Goal: Task Accomplishment & Management: Use online tool/utility

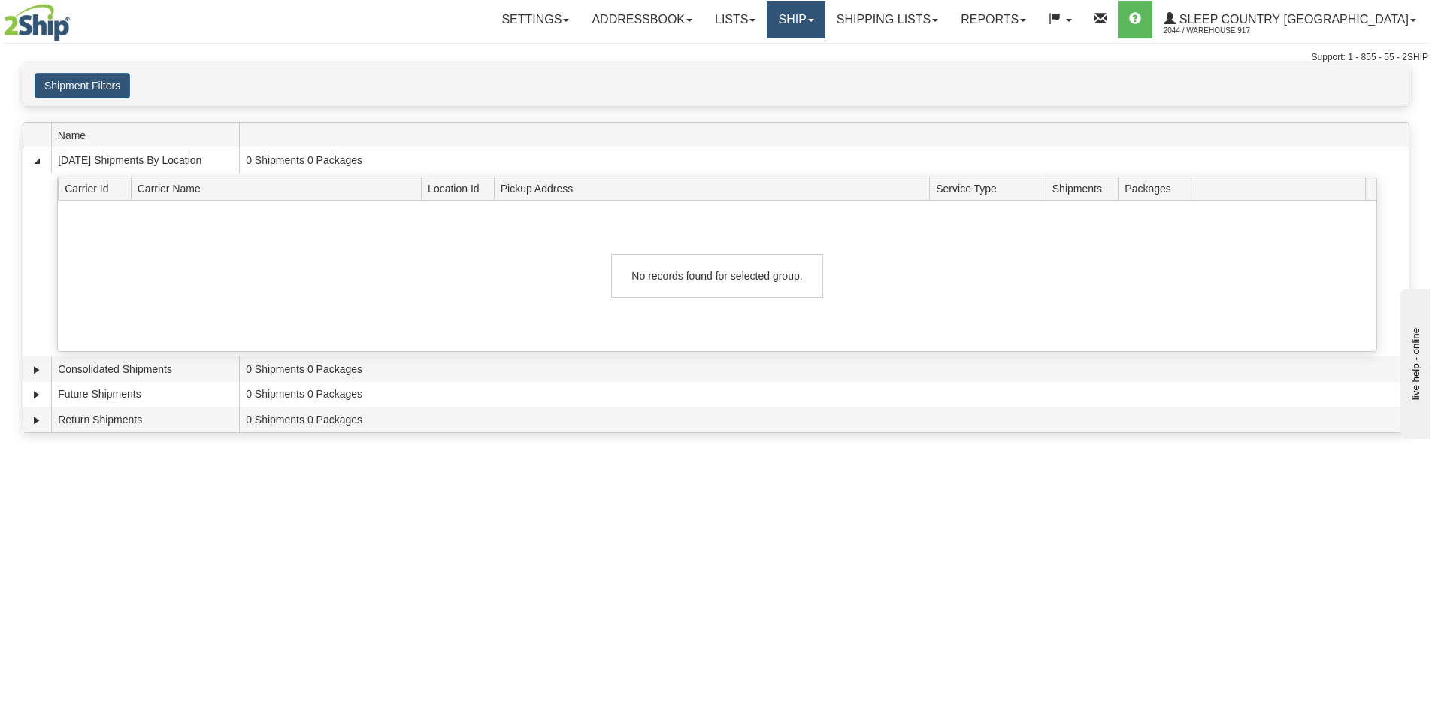
click at [825, 18] on link "Ship" at bounding box center [796, 20] width 58 height 38
click at [825, 50] on link "Ship Screen" at bounding box center [757, 53] width 136 height 20
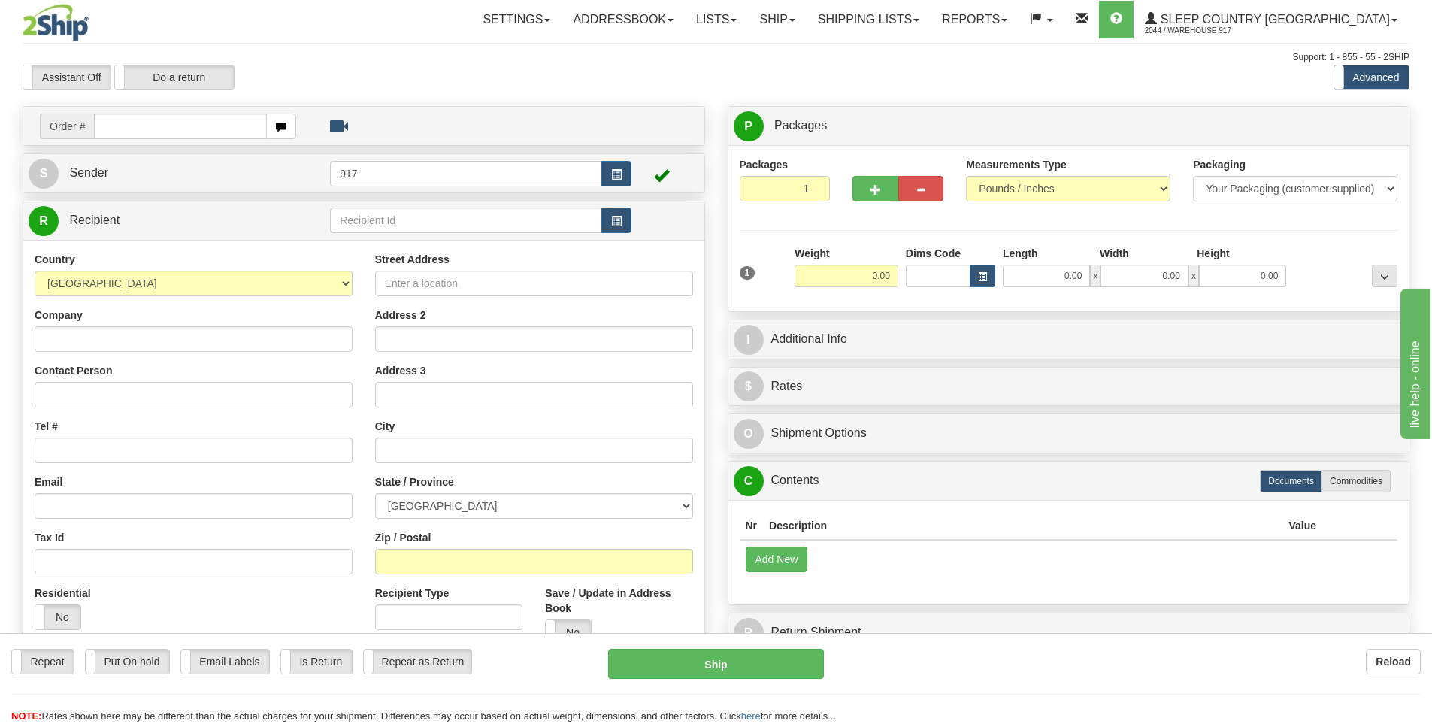
click at [202, 129] on input "text" at bounding box center [180, 127] width 173 height 26
click at [186, 123] on input "text" at bounding box center [180, 127] width 173 height 26
paste input "9002I103684"
type input "9002I103684"
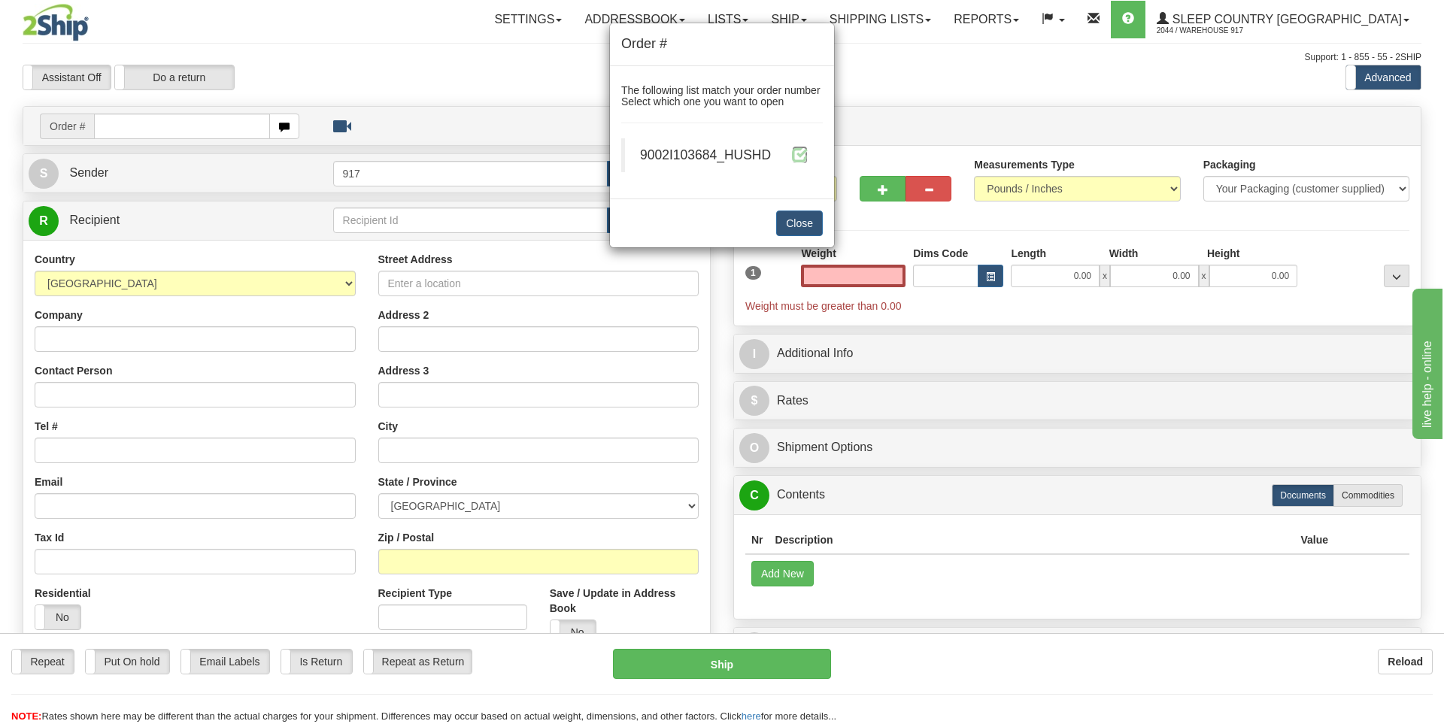
type input "0.00"
click at [802, 155] on span at bounding box center [800, 155] width 16 height 16
click at [799, 155] on span at bounding box center [800, 155] width 16 height 16
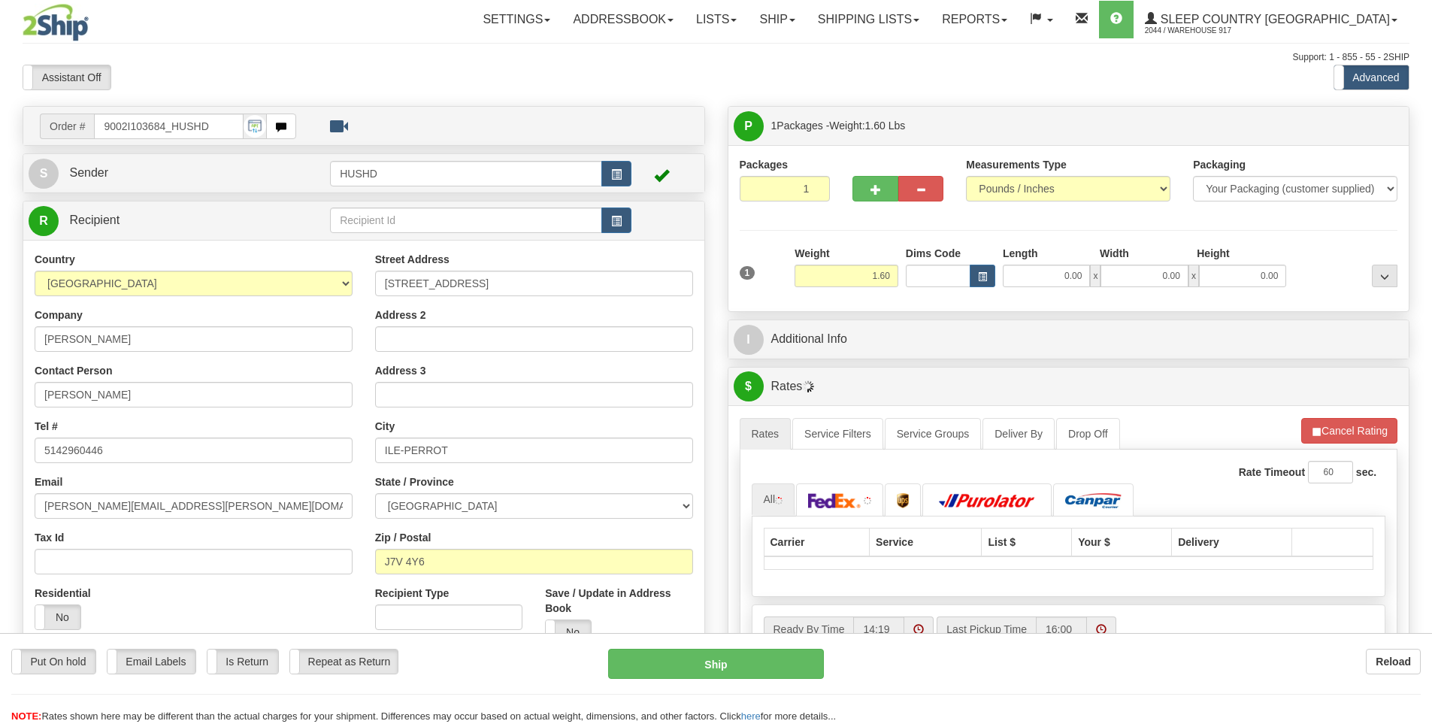
click at [1063, 274] on div at bounding box center [716, 362] width 1432 height 724
click at [1058, 275] on input "0.00" at bounding box center [1046, 276] width 87 height 23
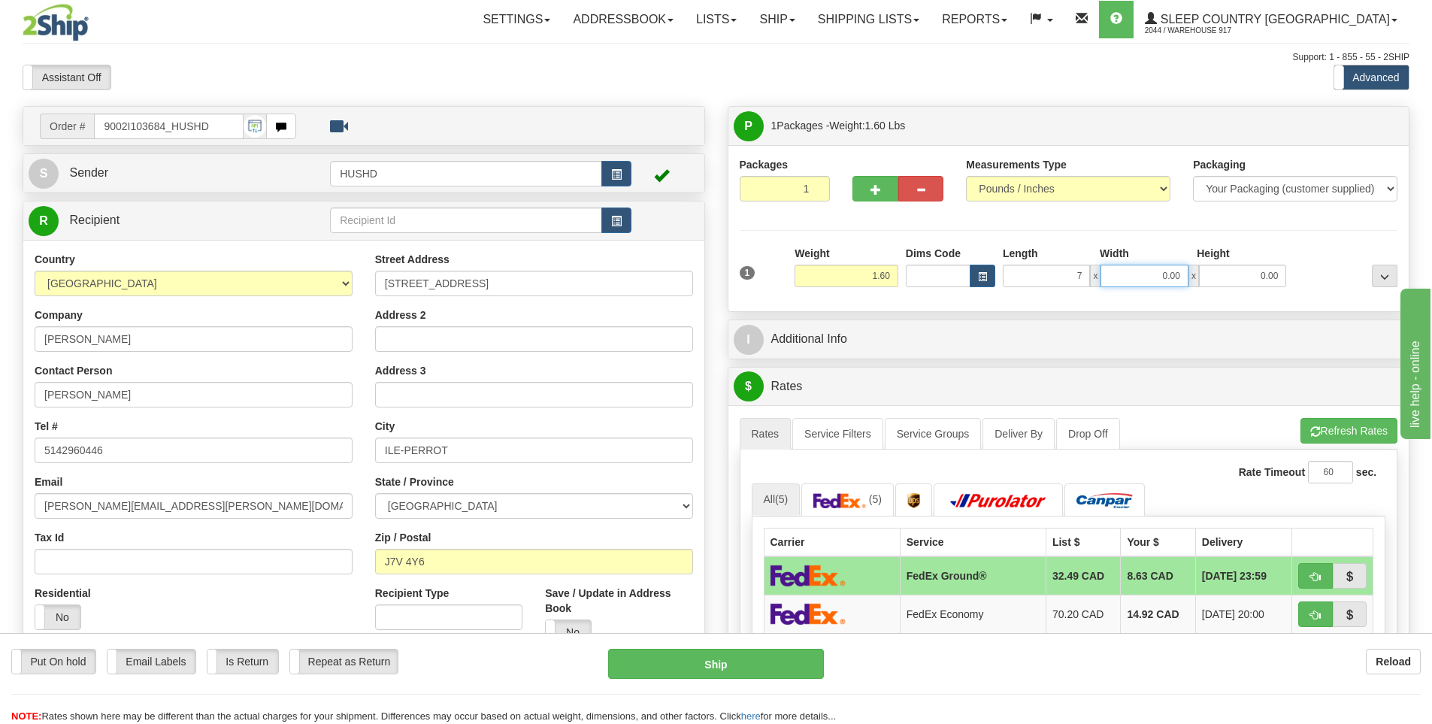
type input "7.00"
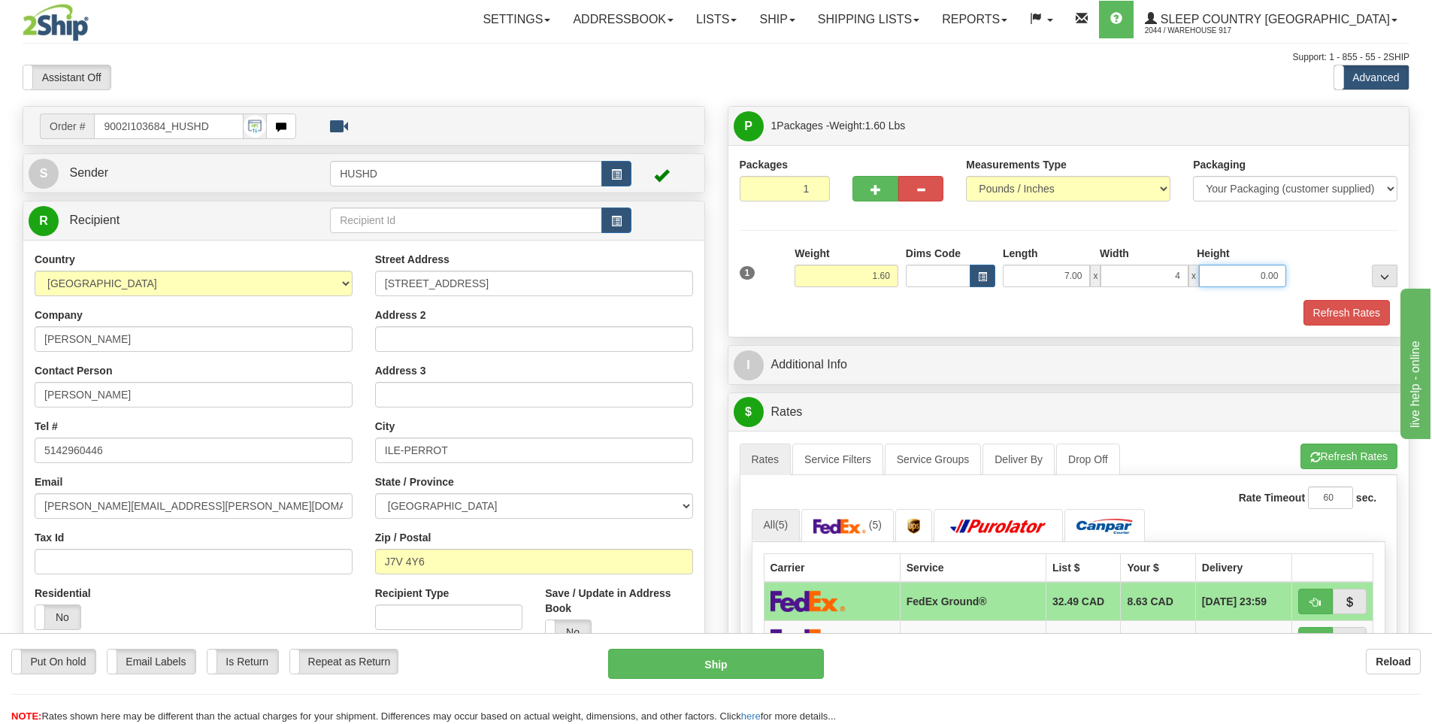
type input "4.00"
type input "9.00"
click at [1356, 314] on button "Refresh Rates" at bounding box center [1347, 313] width 86 height 26
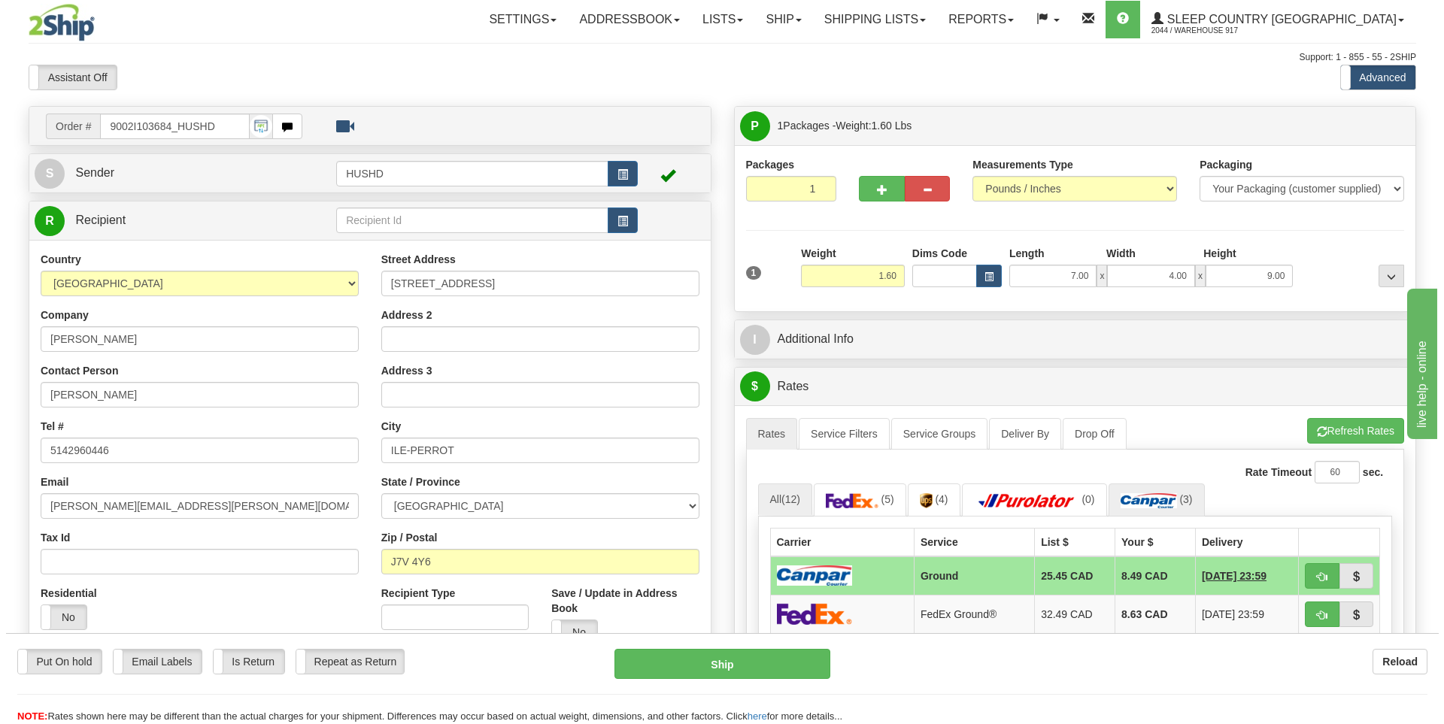
scroll to position [150, 0]
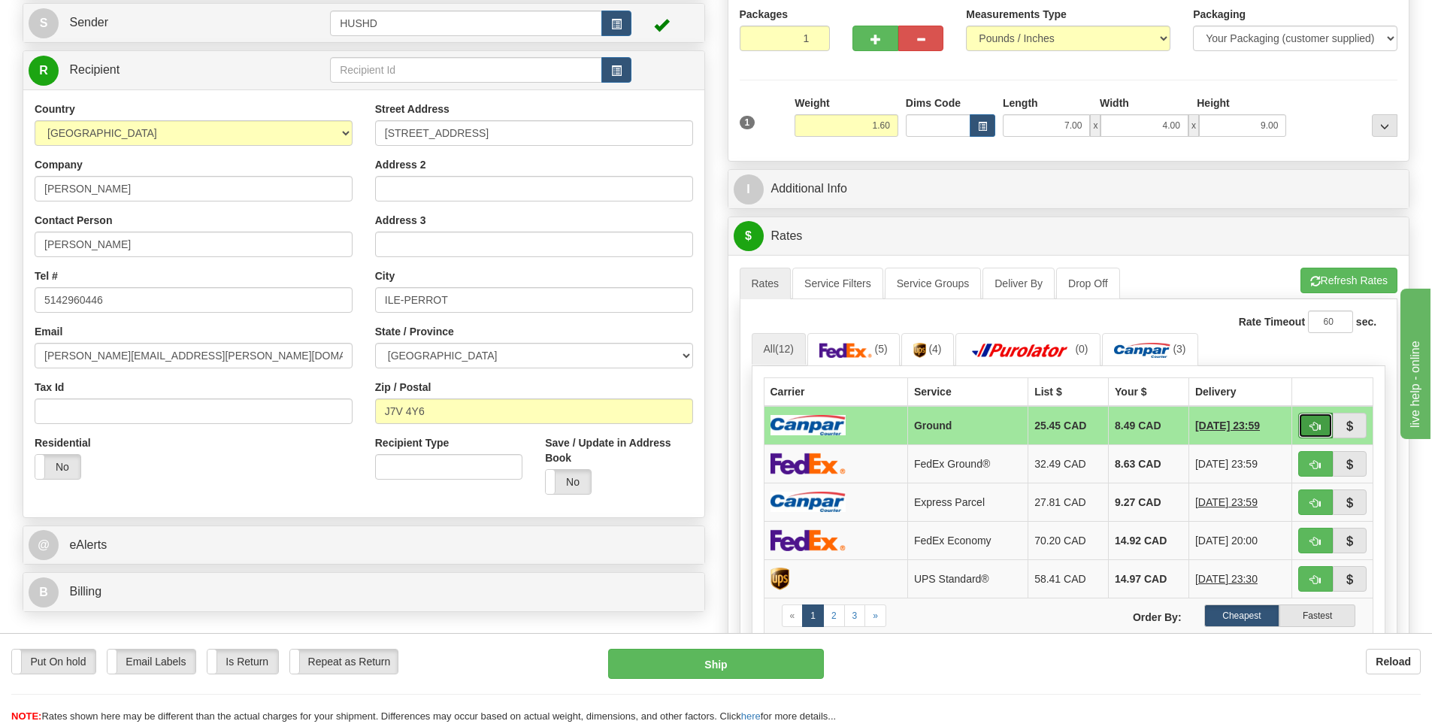
click at [1318, 430] on span "button" at bounding box center [1316, 427] width 11 height 10
type input "1"
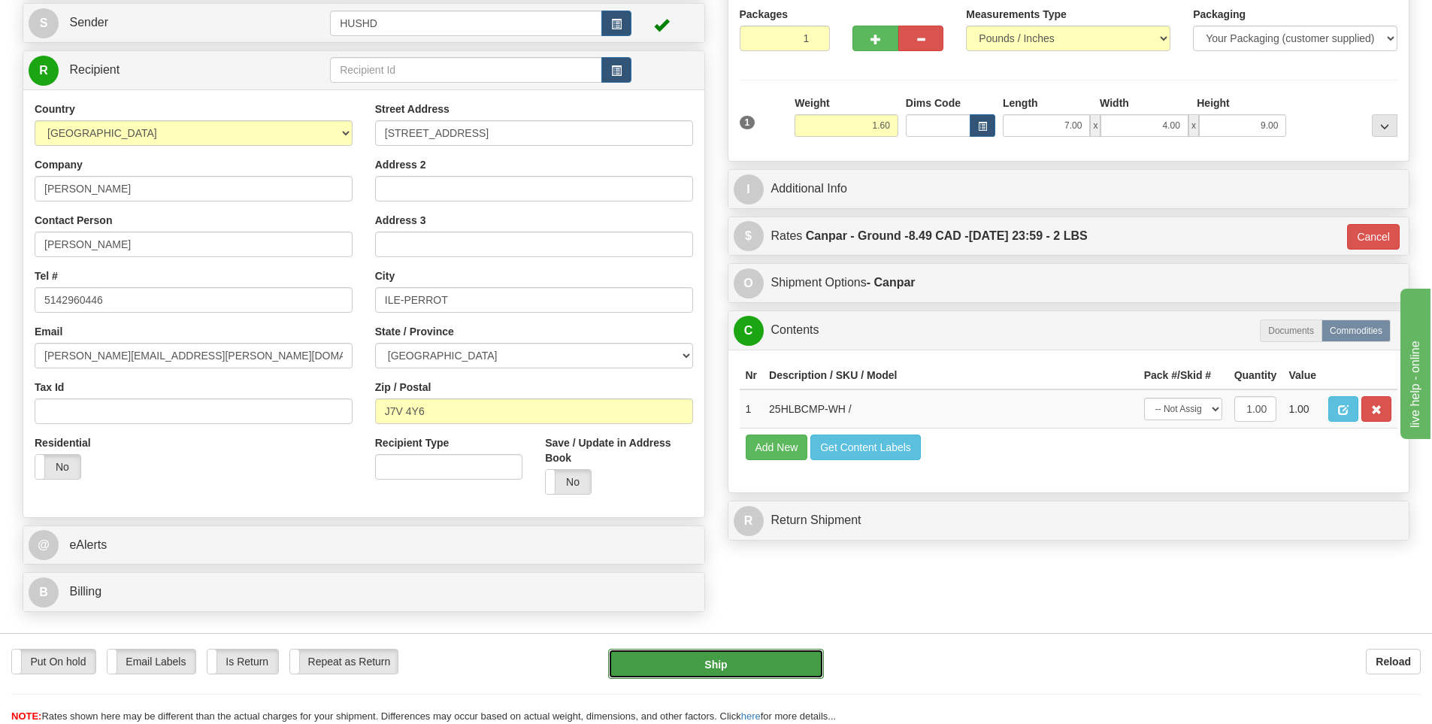
click at [729, 679] on button "Ship" at bounding box center [716, 664] width 216 height 30
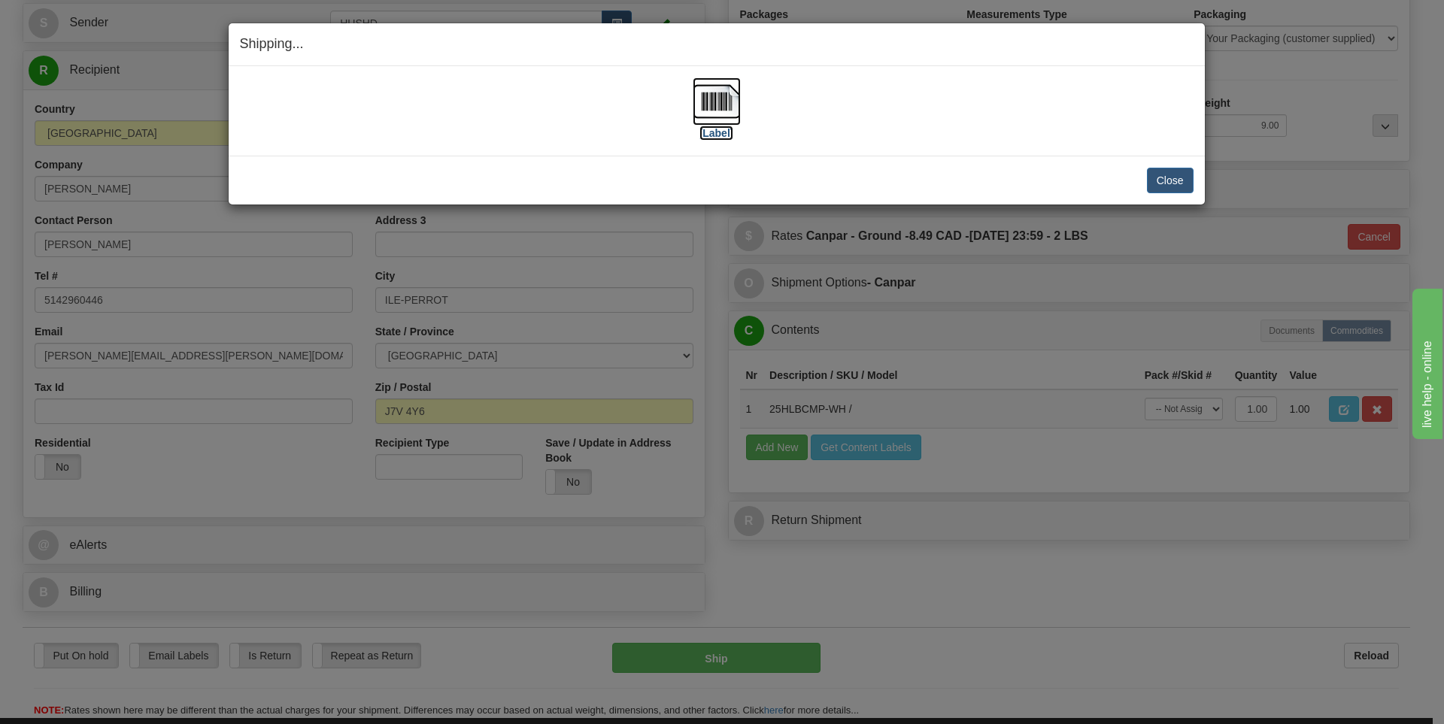
click at [738, 114] on img at bounding box center [716, 101] width 48 height 48
click at [1010, 158] on div "Close Cancel Cancel Shipment and Quit Pickup Quit Pickup ONLY" at bounding box center [717, 180] width 976 height 49
click at [1166, 180] on button "Close" at bounding box center [1170, 181] width 47 height 26
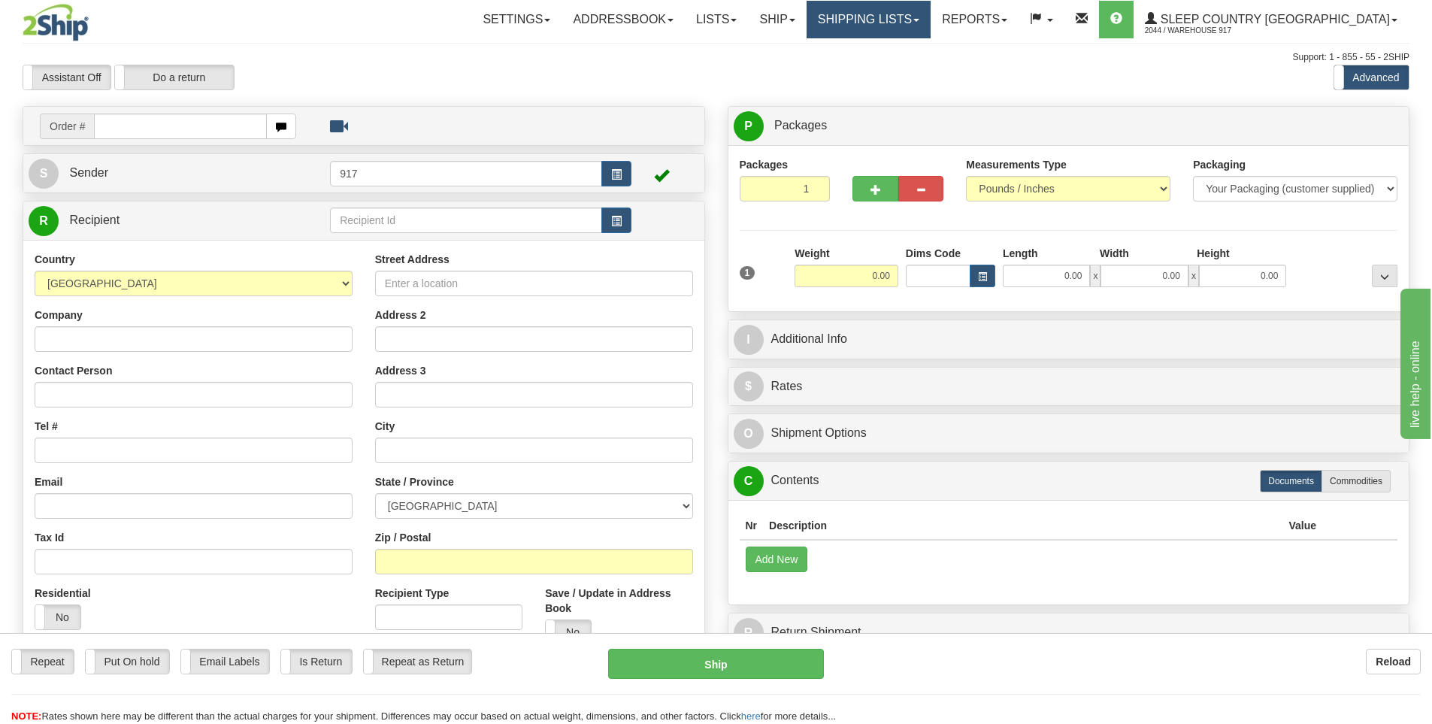
click at [931, 19] on link "Shipping lists" at bounding box center [869, 20] width 124 height 38
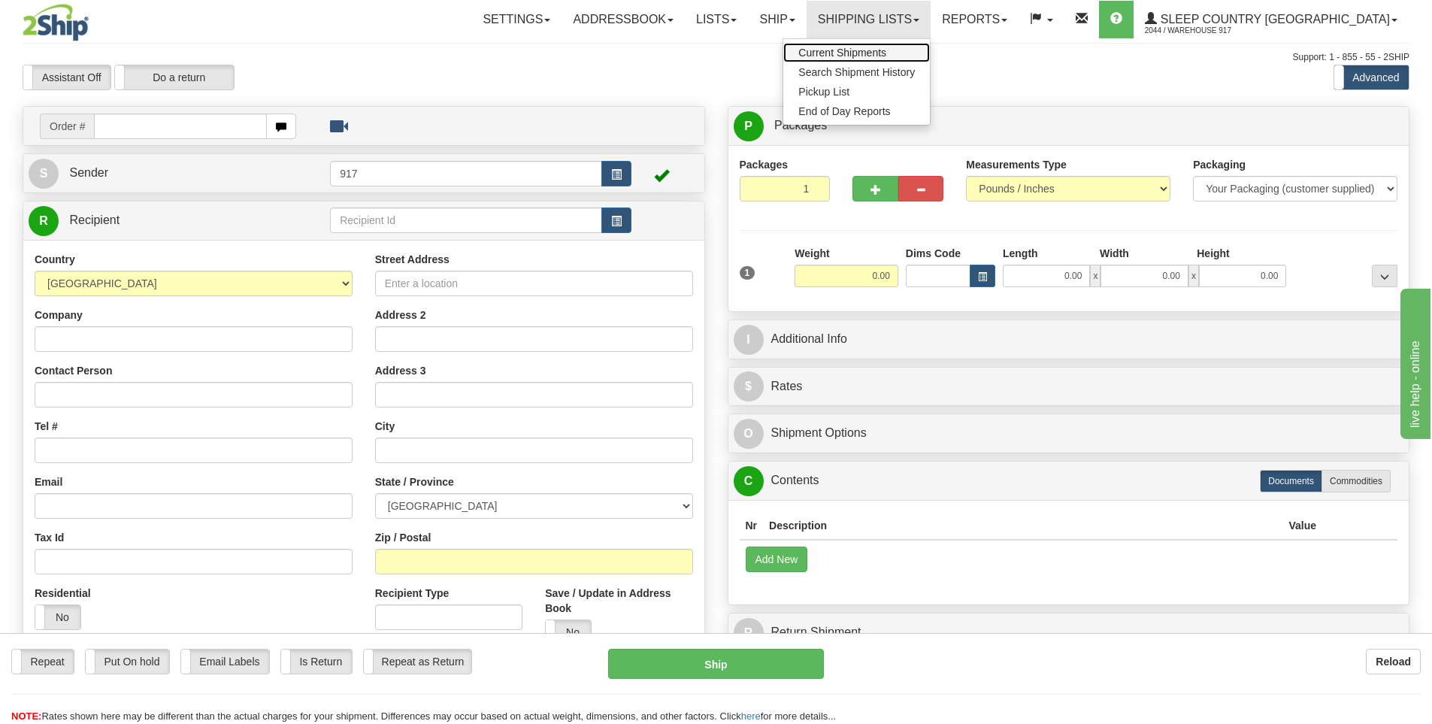
click at [886, 50] on span "Current Shipments" at bounding box center [843, 53] width 88 height 12
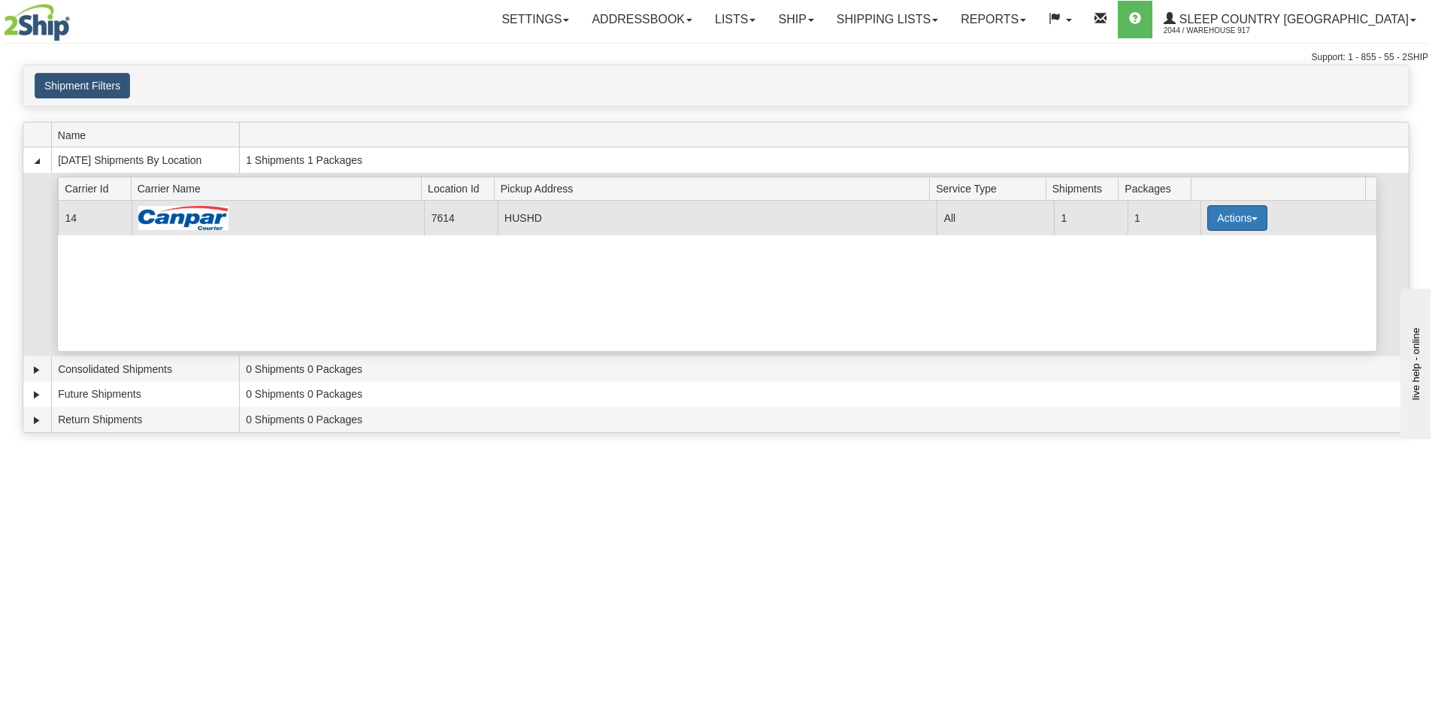
click at [1238, 216] on button "Actions" at bounding box center [1238, 218] width 60 height 26
click at [1191, 265] on span "Close" at bounding box center [1179, 265] width 35 height 11
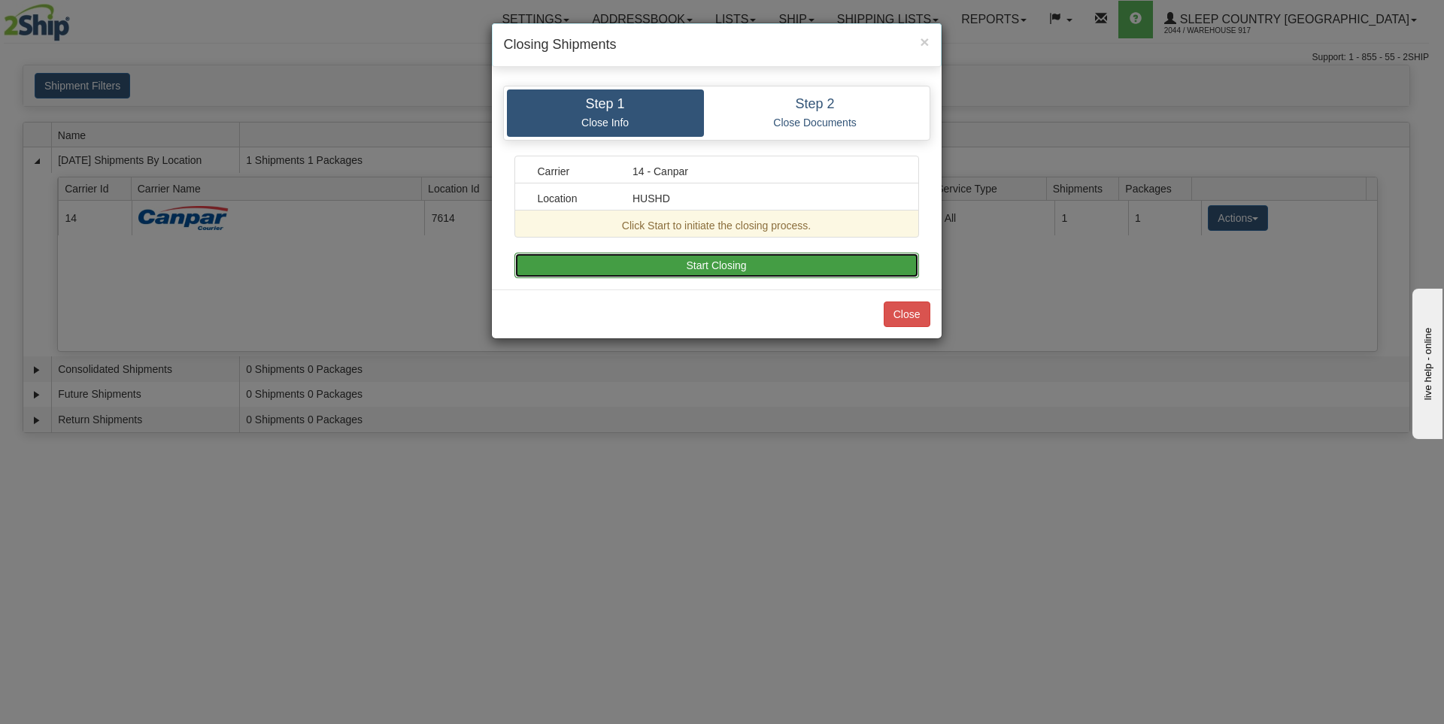
click at [698, 266] on button "Start Closing" at bounding box center [716, 266] width 405 height 26
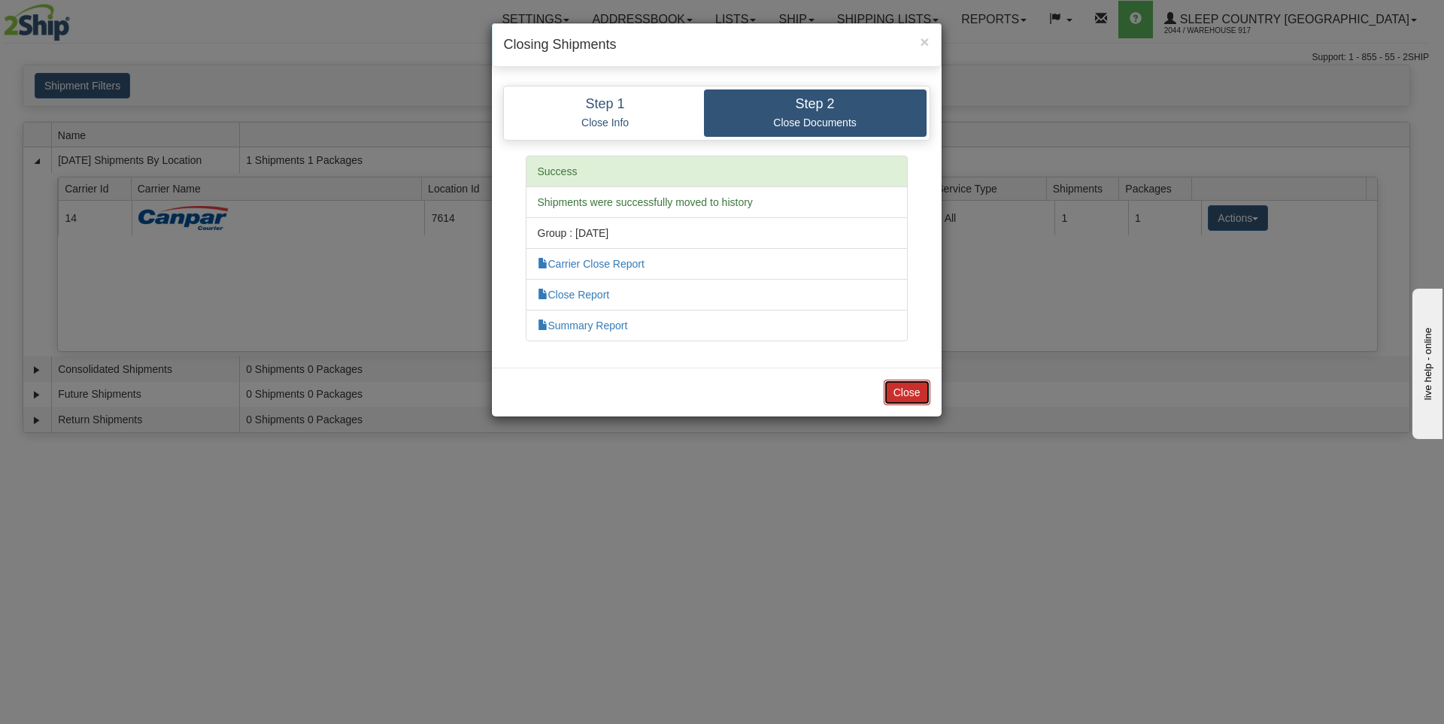
click at [902, 396] on button "Close" at bounding box center [906, 393] width 47 height 26
